Goal: Task Accomplishment & Management: Use online tool/utility

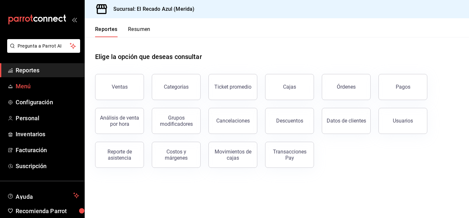
click at [57, 81] on link "Menú" at bounding box center [42, 86] width 84 height 14
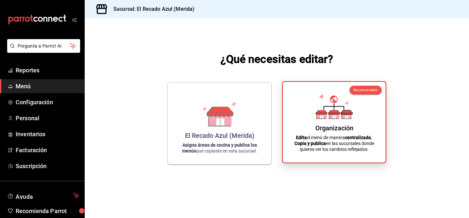
click at [352, 135] on strong "centralizada." at bounding box center [358, 137] width 27 height 5
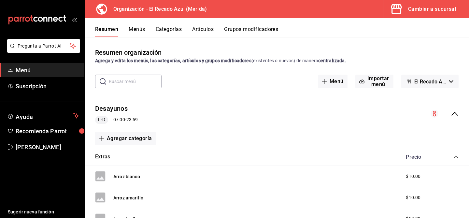
click at [195, 27] on button "Artículos" at bounding box center [202, 31] width 21 height 11
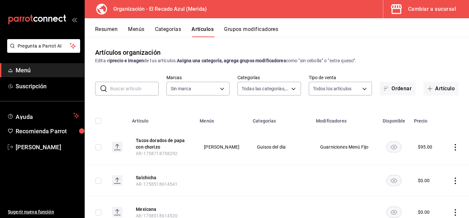
type input "e56f0a2c-a6d2-4748-a29f-f82dce1d9313,938bb357-3fa5-41e7-9f82-b4deaffa926b,bbd92…"
click at [292, 90] on body "Pregunta a Parrot AI Menú Suscripción Ayuda Recomienda Parrot [PERSON_NAME] Sug…" at bounding box center [234, 109] width 469 height 218
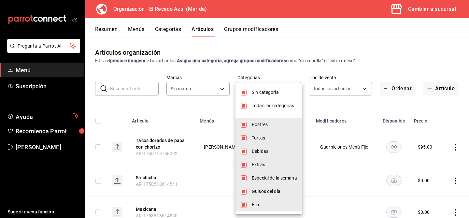
click at [242, 108] on input "checkbox" at bounding box center [244, 106] width 6 height 6
checkbox input "false"
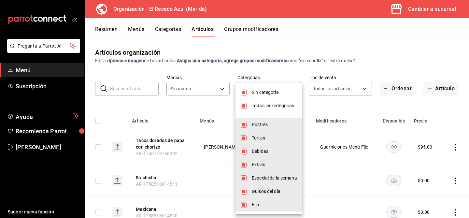
checkbox input "false"
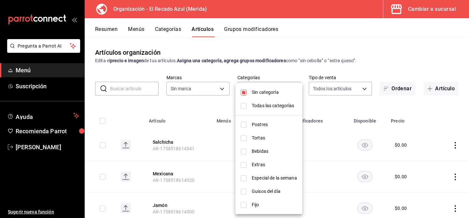
click at [245, 90] on input "checkbox" at bounding box center [244, 93] width 6 height 6
checkbox input "false"
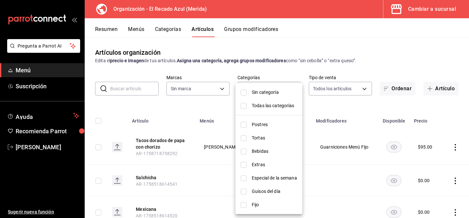
click at [244, 192] on input "checkbox" at bounding box center [244, 191] width 6 height 6
checkbox input "true"
type input "9571d2d4-9c18-4cb3-9a3d-a827cbe1d9e8"
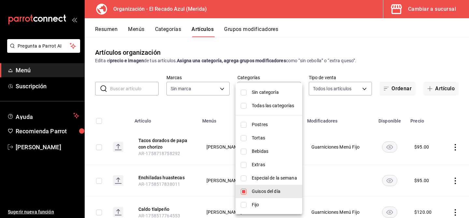
click at [337, 66] on div at bounding box center [234, 109] width 469 height 218
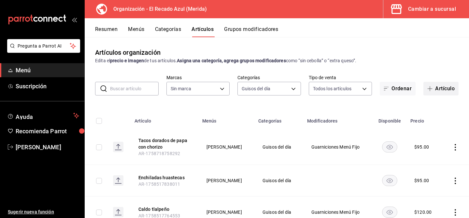
click at [441, 84] on button "Artículo" at bounding box center [440, 89] width 35 height 14
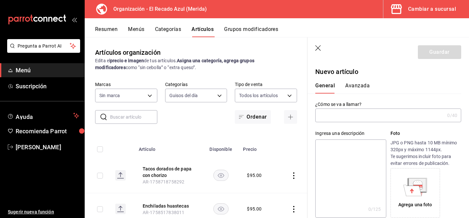
click at [361, 116] on input "text" at bounding box center [379, 115] width 129 height 13
type input "Alambre de pollo con qu"
type input "4c612ecd-b065-445b-a869-7e7d52df250b"
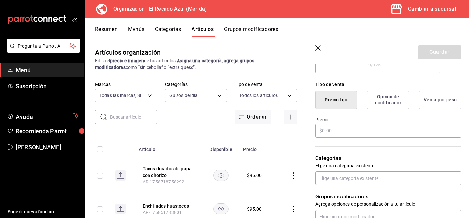
scroll to position [154, 0]
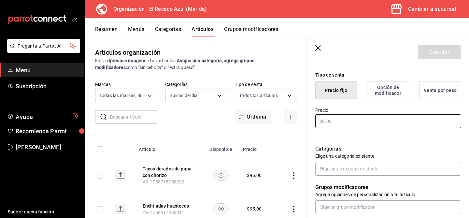
type input "Alambre de pollo con queso"
click at [382, 126] on input "text" at bounding box center [388, 121] width 146 height 14
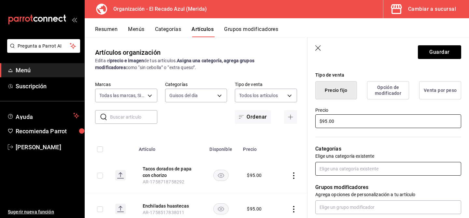
type input "$95.00"
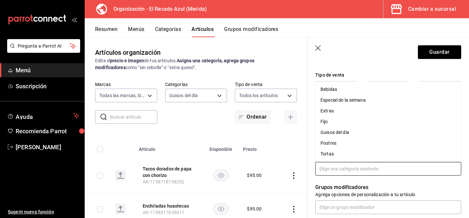
click at [383, 168] on input "text" at bounding box center [388, 169] width 146 height 14
click at [366, 131] on li "Guisos del día" at bounding box center [388, 132] width 146 height 11
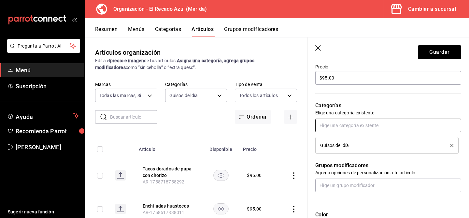
scroll to position [214, 0]
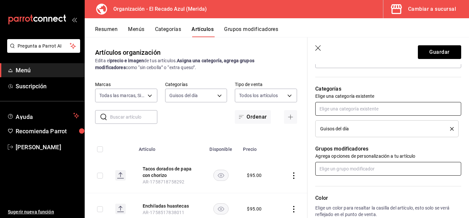
click at [370, 175] on input "text" at bounding box center [388, 169] width 146 height 14
click at [371, 193] on li "Guarniciones Menú Fijo" at bounding box center [388, 194] width 146 height 11
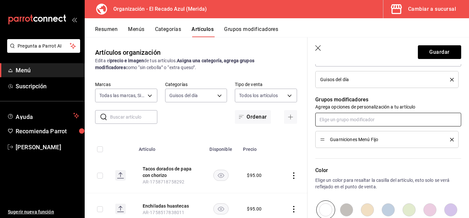
scroll to position [265, 0]
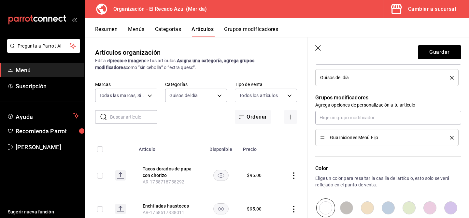
click at [412, 207] on input "radio" at bounding box center [408, 207] width 21 height 19
radio input "true"
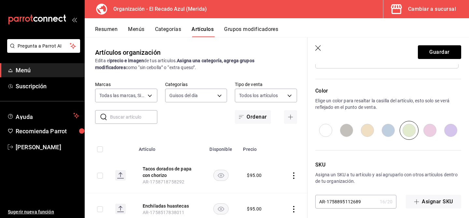
scroll to position [346, 0]
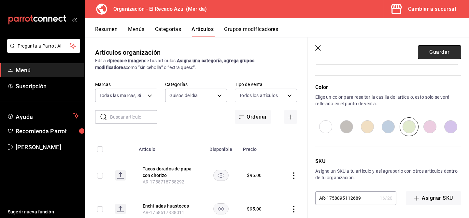
click at [452, 55] on button "Guardar" at bounding box center [439, 52] width 43 height 14
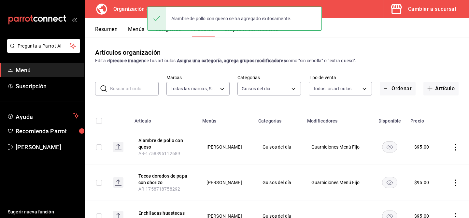
scroll to position [12, 0]
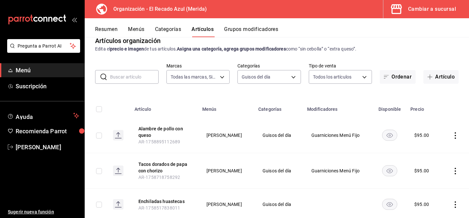
click at [457, 136] on icon "actions" at bounding box center [455, 135] width 7 height 7
click at [456, 120] on div at bounding box center [234, 109] width 469 height 218
click at [104, 30] on button "Resumen" at bounding box center [106, 31] width 22 height 11
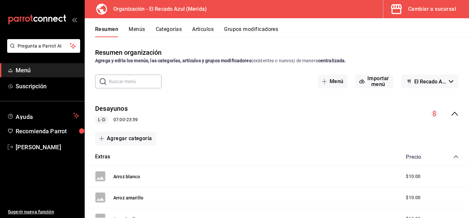
click at [131, 31] on button "Menús" at bounding box center [137, 31] width 16 height 11
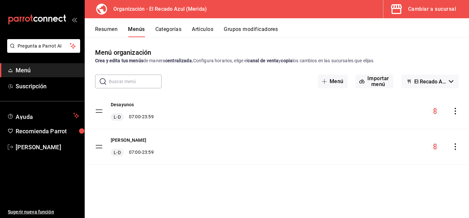
click at [456, 148] on icon "actions" at bounding box center [455, 146] width 7 height 7
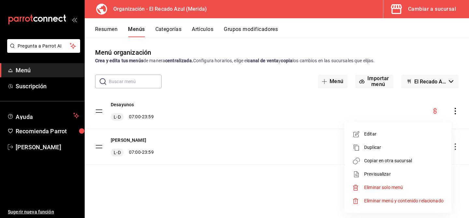
click at [403, 157] on span "Copiar en otra sucursal" at bounding box center [403, 160] width 79 height 7
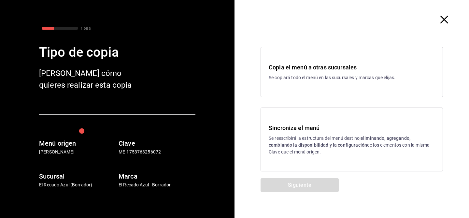
click at [303, 156] on div "Sincroniza el menú Se reescribirá la estructura del menú destino; eliminando, a…" at bounding box center [351, 139] width 182 height 64
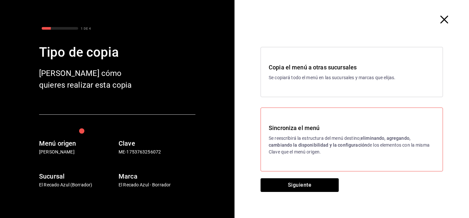
click at [446, 22] on icon "button" at bounding box center [444, 20] width 8 height 8
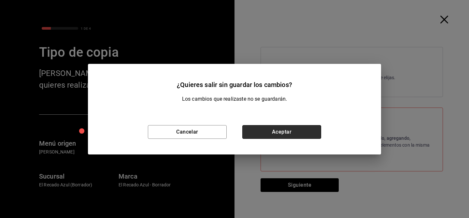
click at [269, 126] on button "Aceptar" at bounding box center [281, 132] width 79 height 14
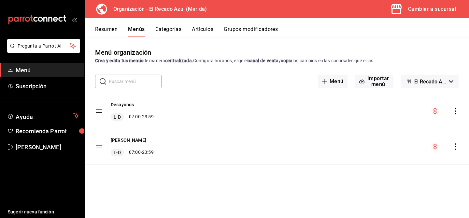
click at [174, 30] on button "Categorías" at bounding box center [168, 31] width 26 height 11
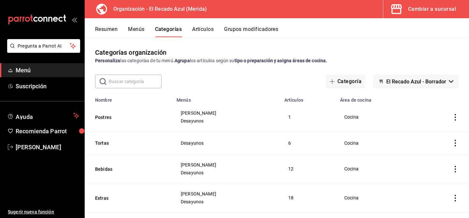
click at [212, 26] on button "Artículos" at bounding box center [202, 31] width 21 height 11
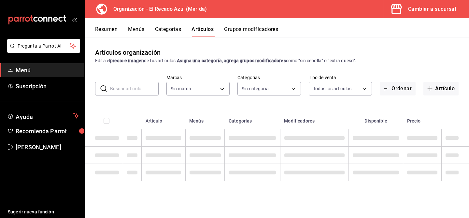
type input "4c612ecd-b065-445b-a869-7e7d52df250b"
type input "e56f0a2c-a6d2-4748-a29f-f82dce1d9313,938bb357-3fa5-41e7-9f82-b4deaffa926b,bbd92…"
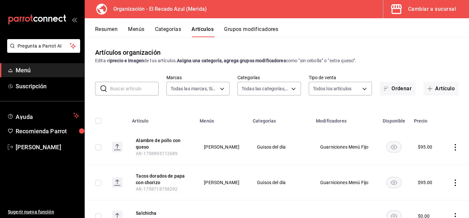
click at [175, 32] on button "Categorías" at bounding box center [168, 31] width 26 height 11
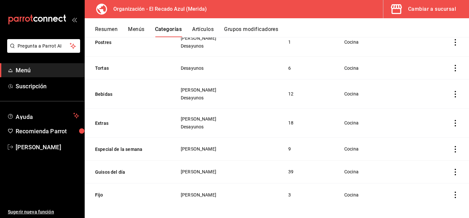
scroll to position [78, 0]
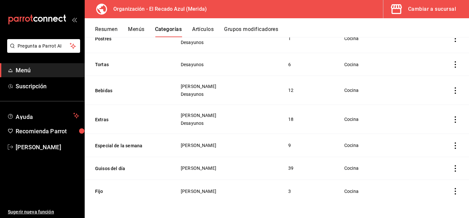
click at [455, 167] on icon "actions" at bounding box center [455, 168] width 7 height 7
click at [430, 174] on span "Editar" at bounding box center [435, 174] width 17 height 7
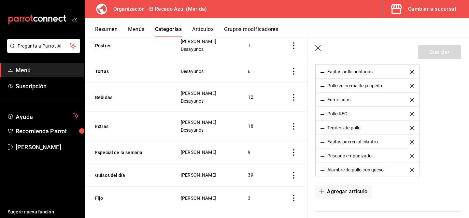
scroll to position [627, 0]
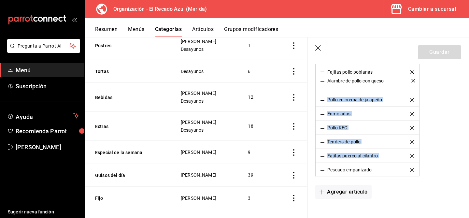
drag, startPoint x: 324, startPoint y: 172, endPoint x: 319, endPoint y: 82, distance: 89.3
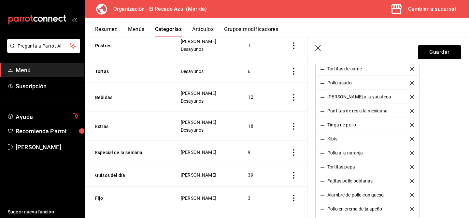
scroll to position [516, 0]
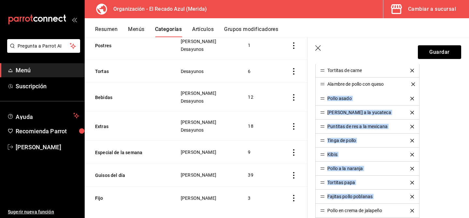
drag, startPoint x: 321, startPoint y: 197, endPoint x: 316, endPoint y: 85, distance: 112.4
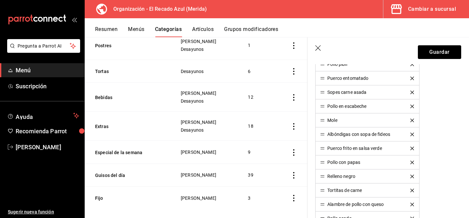
scroll to position [396, 0]
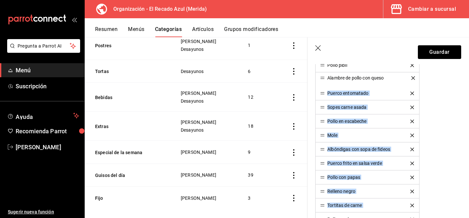
drag, startPoint x: 322, startPoint y: 206, endPoint x: 308, endPoint y: 79, distance: 128.4
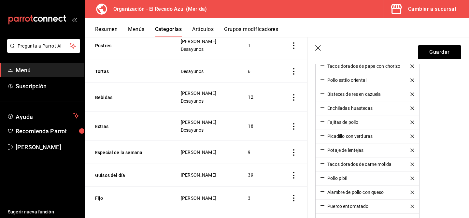
scroll to position [275, 0]
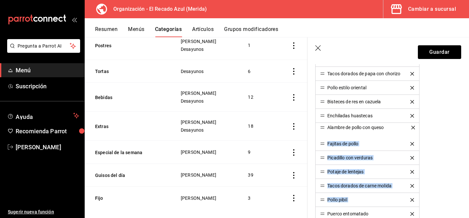
drag, startPoint x: 322, startPoint y: 200, endPoint x: 317, endPoint y: 127, distance: 72.5
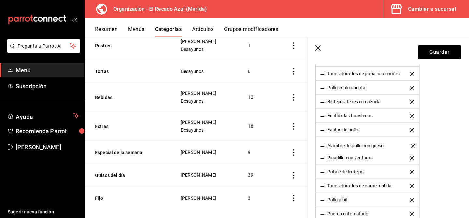
drag, startPoint x: 323, startPoint y: 128, endPoint x: 322, endPoint y: 144, distance: 16.0
click at [452, 49] on button "Guardar" at bounding box center [439, 52] width 43 height 14
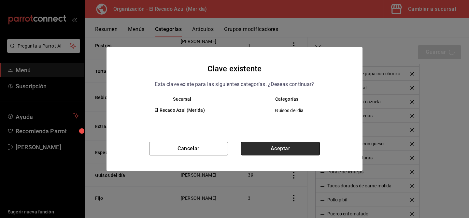
click at [284, 148] on button "Aceptar" at bounding box center [280, 149] width 79 height 14
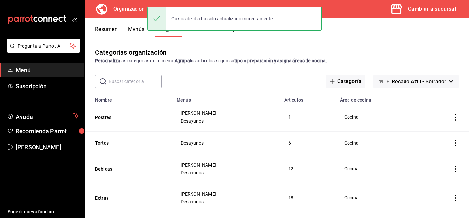
click at [136, 32] on button "Menús" at bounding box center [136, 31] width 16 height 11
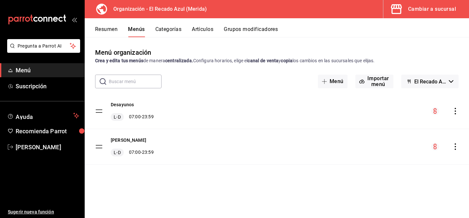
click at [457, 150] on div "[PERSON_NAME] L-D 07:00 - 23:59" at bounding box center [277, 146] width 384 height 35
click at [455, 149] on icon "actions" at bounding box center [454, 146] width 1 height 7
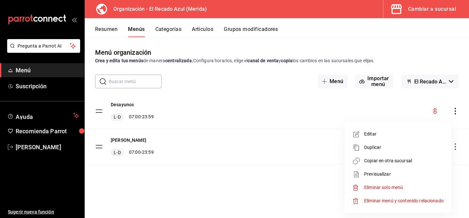
click at [412, 158] on span "Copiar en otra sucursal" at bounding box center [403, 160] width 79 height 7
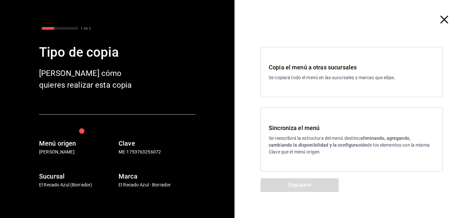
click at [377, 134] on div "Sincroniza el menú Se reescribirá la estructura del menú destino; eliminando, a…" at bounding box center [352, 139] width 166 height 32
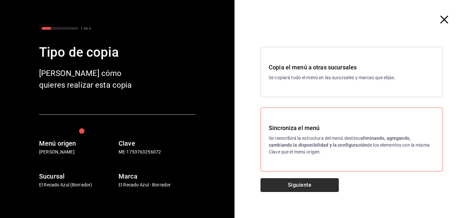
click at [300, 190] on button "Siguiente" at bounding box center [299, 185] width 78 height 14
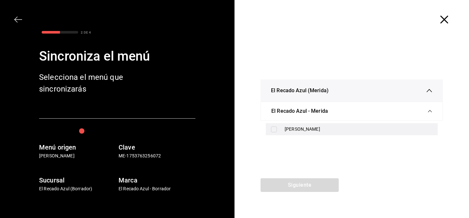
click at [338, 126] on div "[PERSON_NAME]" at bounding box center [352, 129] width 172 height 12
checkbox input "true"
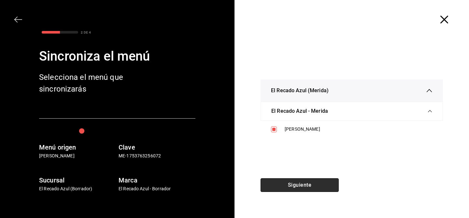
click at [308, 185] on button "Siguiente" at bounding box center [299, 185] width 78 height 14
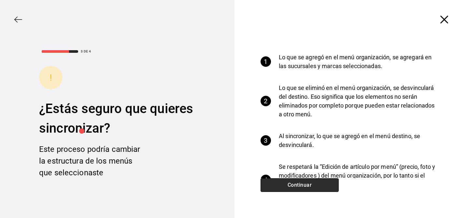
click at [308, 185] on button "Continuar" at bounding box center [299, 185] width 78 height 14
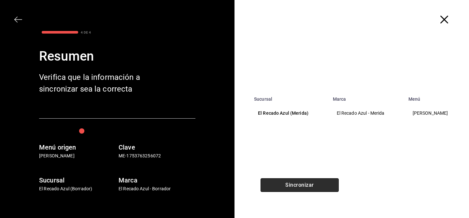
click at [308, 185] on button "Sincronizar" at bounding box center [299, 185] width 78 height 14
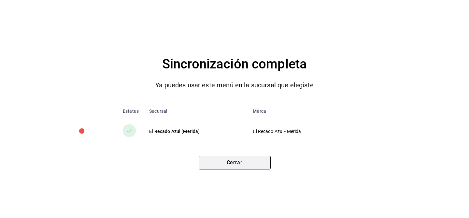
click at [243, 165] on button "Cerrar" at bounding box center [235, 163] width 72 height 14
